Goal: Task Accomplishment & Management: Manage account settings

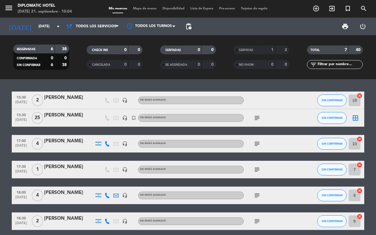
click at [259, 50] on div "SERVIDAS" at bounding box center [248, 50] width 27 height 7
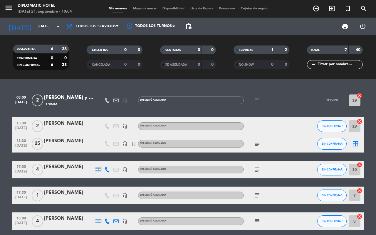
click at [259, 97] on icon "subject" at bounding box center [257, 100] width 7 height 7
click at [258, 88] on div "08:00 [DATE] 2 [PERSON_NAME] y [PERSON_NAME] 1 Visita headset_mic Sin menú asig…" at bounding box center [188, 157] width 376 height 156
click at [125, 127] on icon "headset_mic" at bounding box center [124, 126] width 5 height 5
click at [61, 96] on div "[PERSON_NAME] y [PERSON_NAME]" at bounding box center [69, 98] width 50 height 8
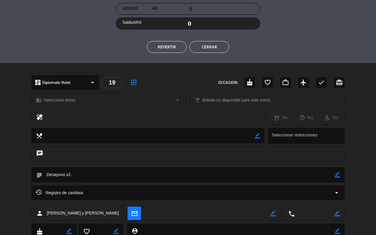
scroll to position [131, 0]
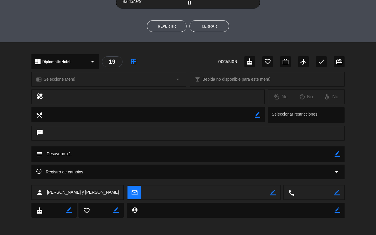
click at [316, 194] on textarea at bounding box center [315, 193] width 40 height 15
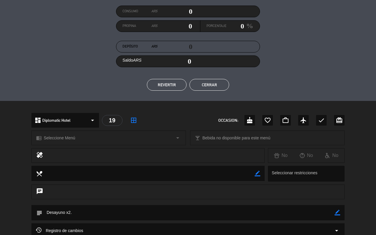
scroll to position [0, 0]
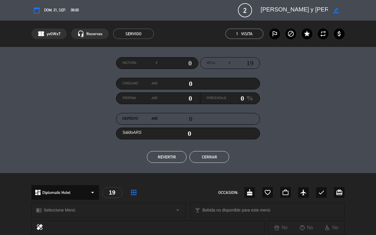
click at [215, 156] on button "Cerrar" at bounding box center [210, 157] width 40 height 12
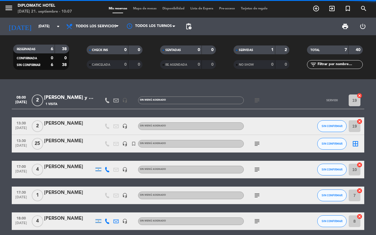
click at [0, 83] on div "08:00 [DATE] 2 [PERSON_NAME] y [PERSON_NAME] 1 Visita headset_mic Sin menú asig…" at bounding box center [188, 157] width 376 height 156
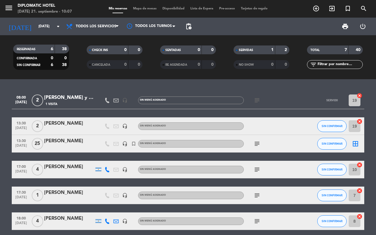
click at [249, 50] on span "SERVIDAS" at bounding box center [246, 50] width 14 height 3
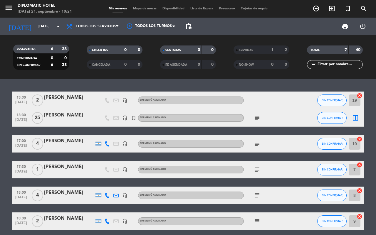
click at [257, 46] on div "SERVIDAS 1 2" at bounding box center [262, 50] width 56 height 9
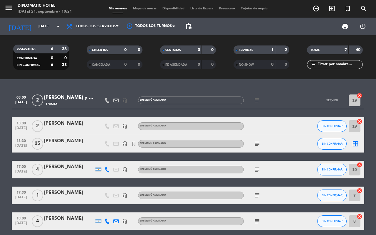
click at [259, 99] on icon "subject" at bounding box center [257, 100] width 7 height 7
click at [257, 51] on div "SERVIDAS" at bounding box center [248, 50] width 27 height 7
